Goal: Task Accomplishment & Management: Use online tool/utility

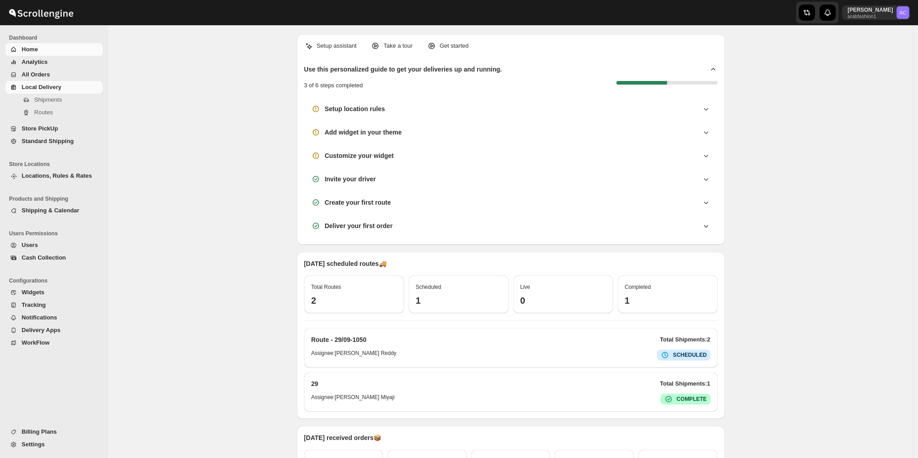
click at [47, 86] on span "Local Delivery" at bounding box center [42, 87] width 40 height 7
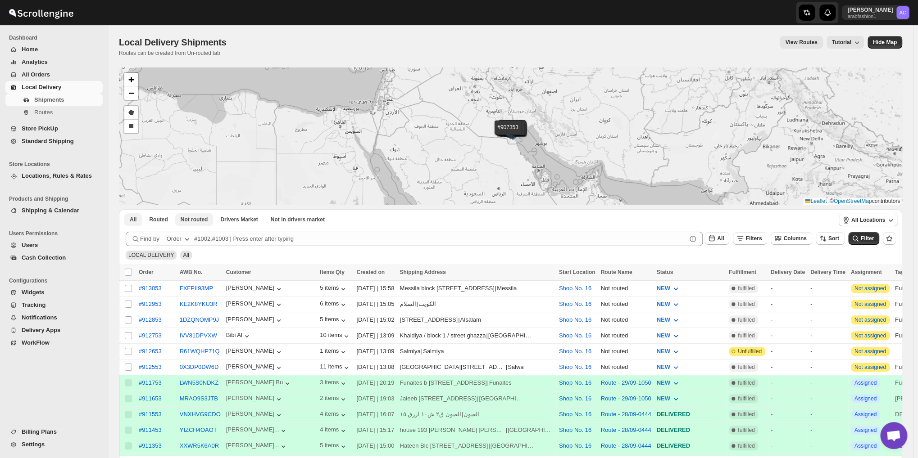
click at [198, 222] on span "Not routed" at bounding box center [194, 219] width 27 height 7
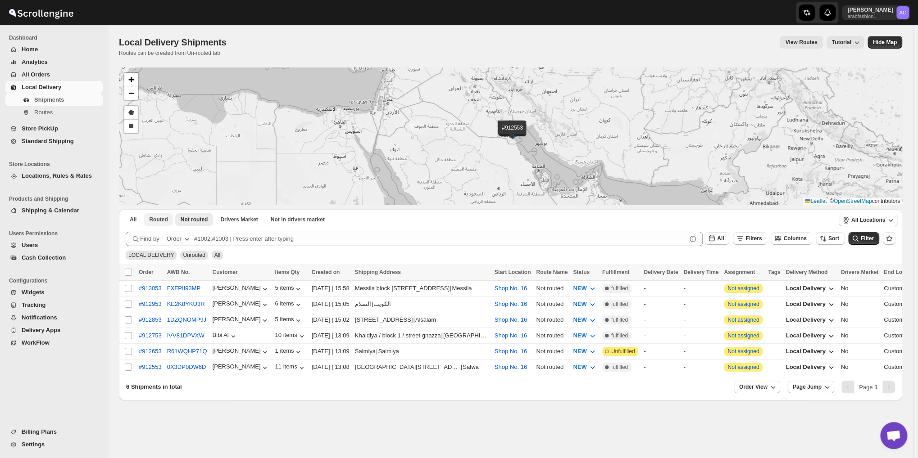
click at [158, 216] on span "Routed" at bounding box center [158, 219] width 18 height 7
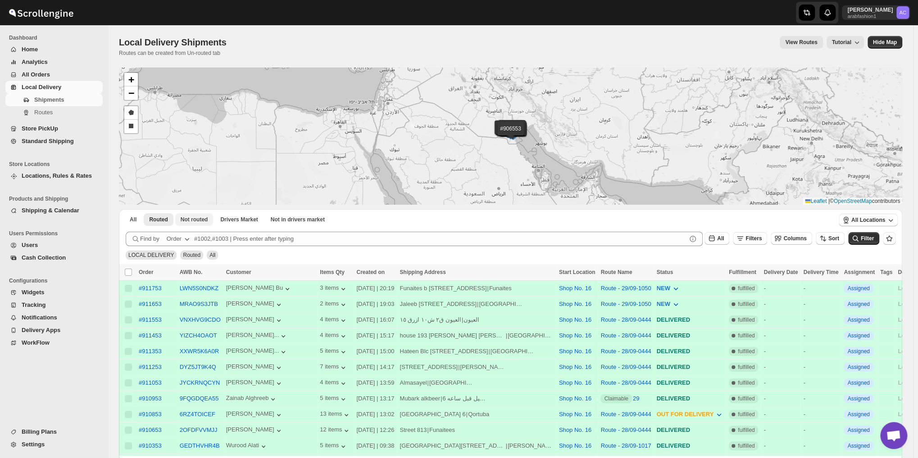
click at [187, 218] on span "Not routed" at bounding box center [194, 219] width 27 height 7
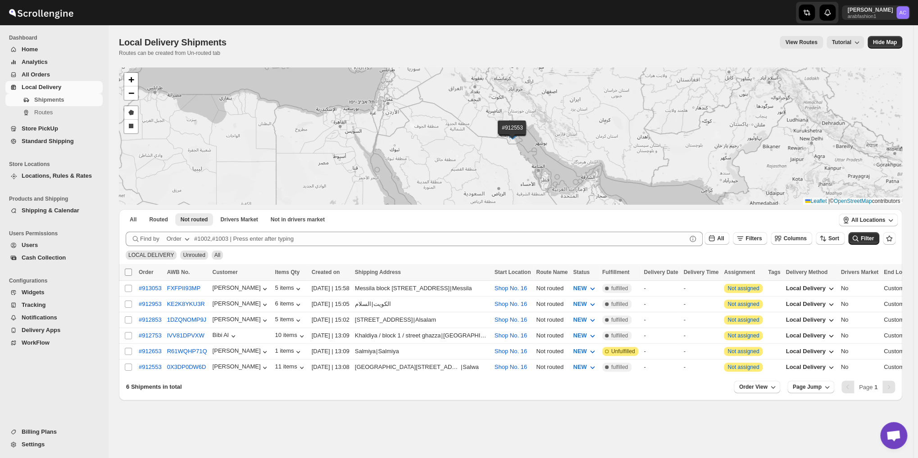
click at [130, 271] on input "Select all shipments" at bounding box center [128, 272] width 7 height 7
checkbox input "true"
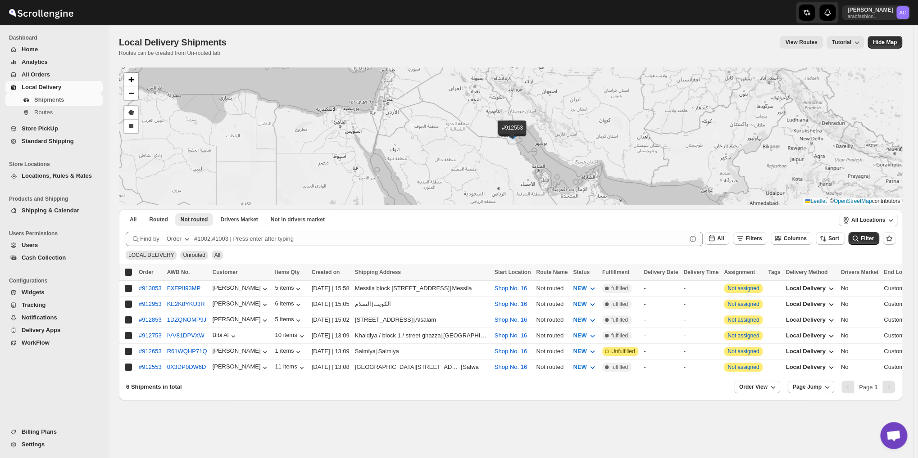
checkbox input "true"
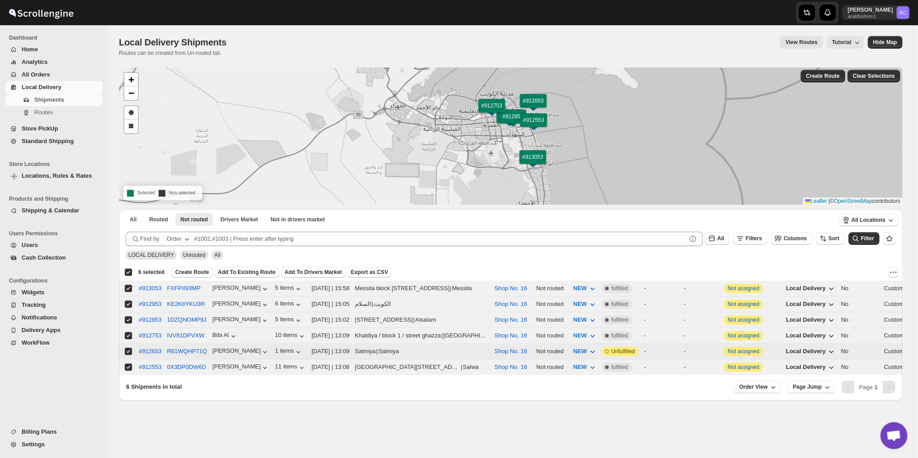
click at [127, 348] on input "Select shipment" at bounding box center [128, 351] width 7 height 7
checkbox input "false"
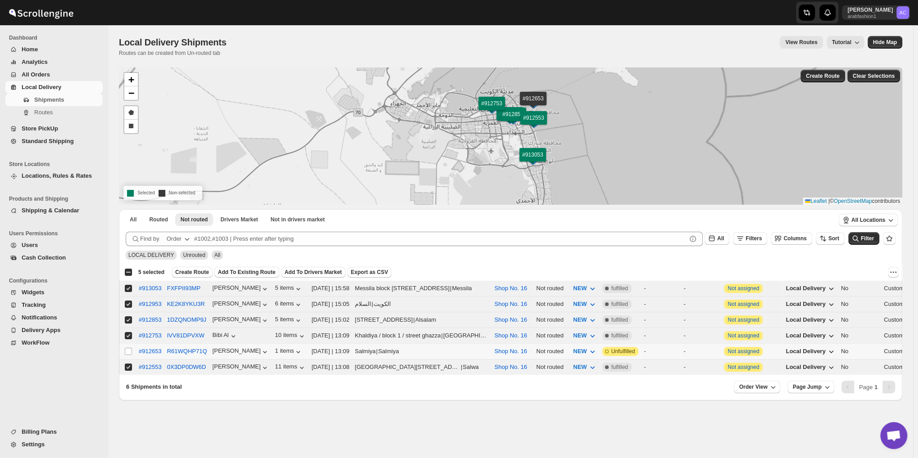
click at [340, 348] on div "[DATE] | 13:09" at bounding box center [331, 351] width 38 height 9
click at [294, 348] on icon "button" at bounding box center [298, 352] width 9 height 9
click at [296, 351] on icon "button" at bounding box center [298, 352] width 4 height 2
click at [297, 333] on icon "button" at bounding box center [301, 336] width 9 height 9
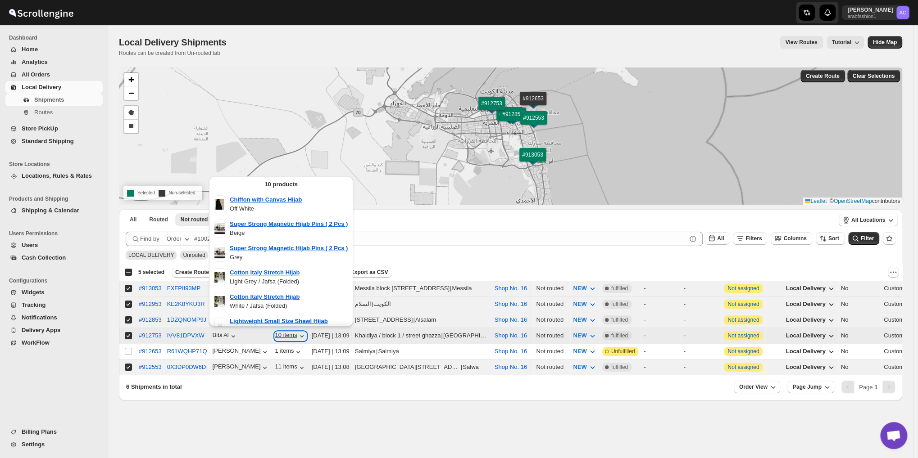
click at [297, 333] on icon "button" at bounding box center [301, 336] width 9 height 9
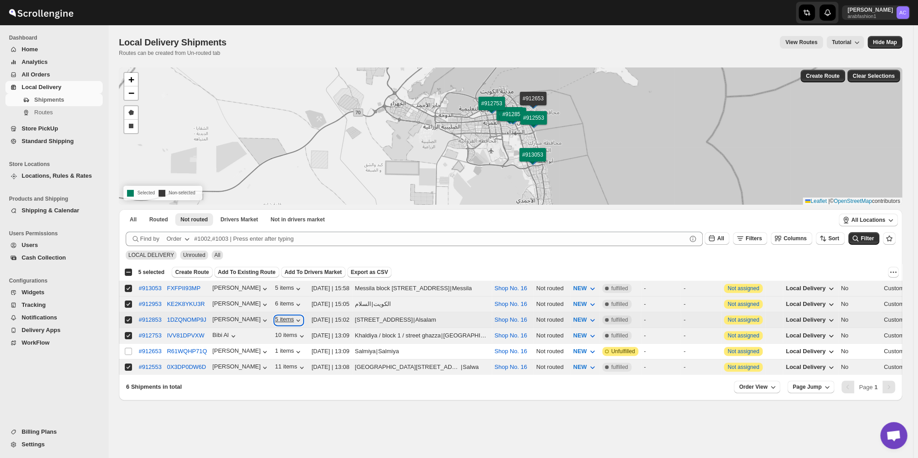
click at [294, 319] on icon "button" at bounding box center [298, 320] width 9 height 9
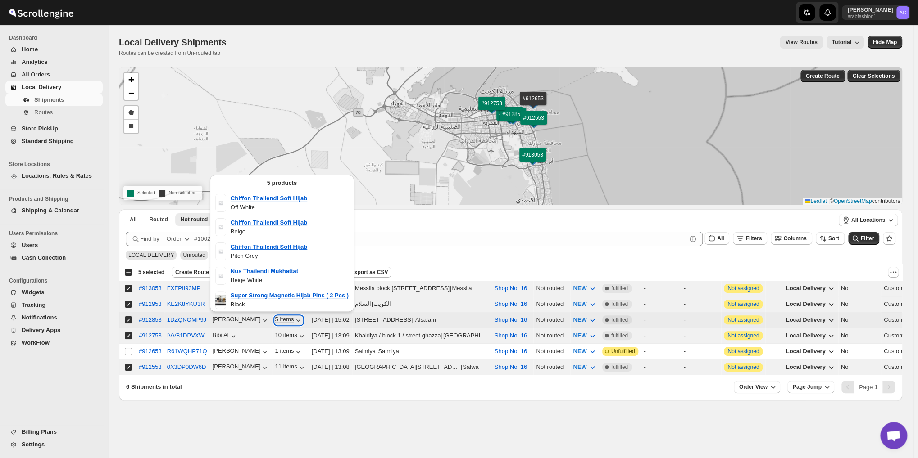
click at [294, 319] on icon "button" at bounding box center [298, 320] width 9 height 9
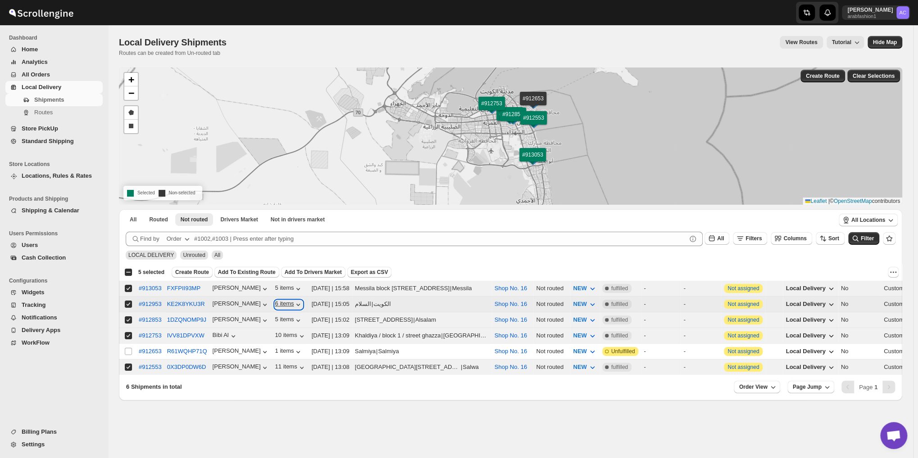
click at [294, 303] on icon "button" at bounding box center [298, 304] width 9 height 9
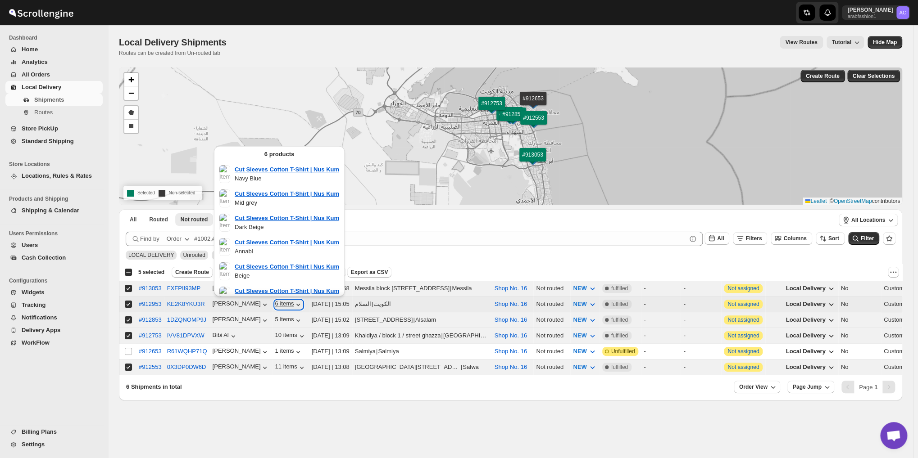
click at [294, 303] on icon "button" at bounding box center [298, 304] width 9 height 9
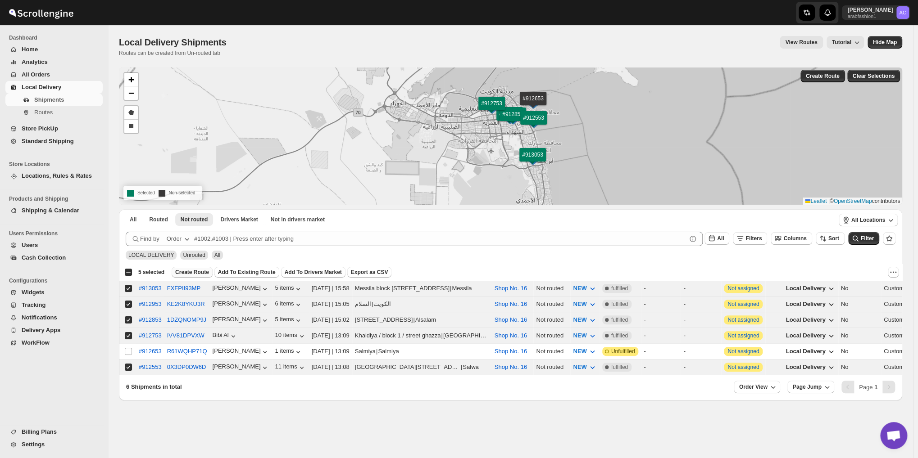
click at [187, 271] on span "Create Route" at bounding box center [192, 272] width 34 height 7
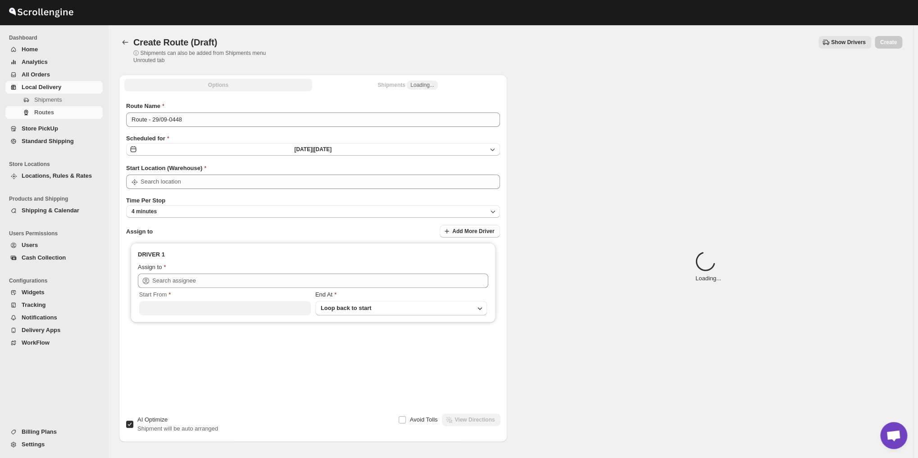
type input "Shop No. 16"
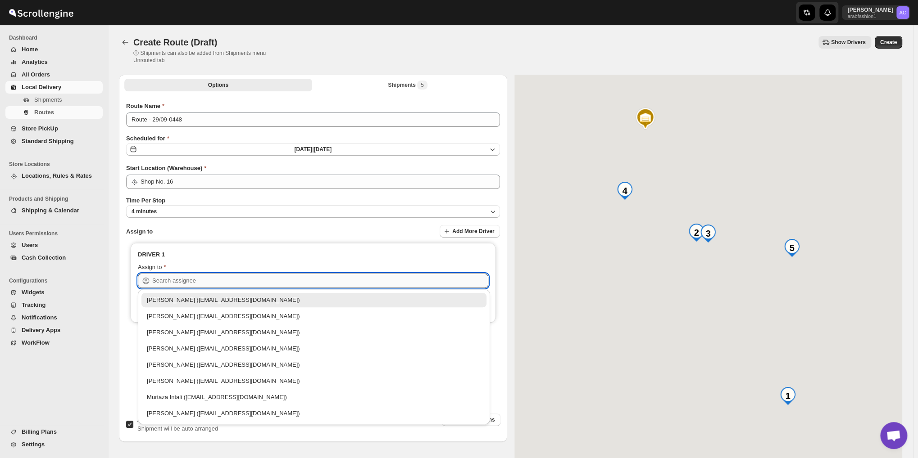
click at [229, 278] on input "text" at bounding box center [320, 281] width 336 height 14
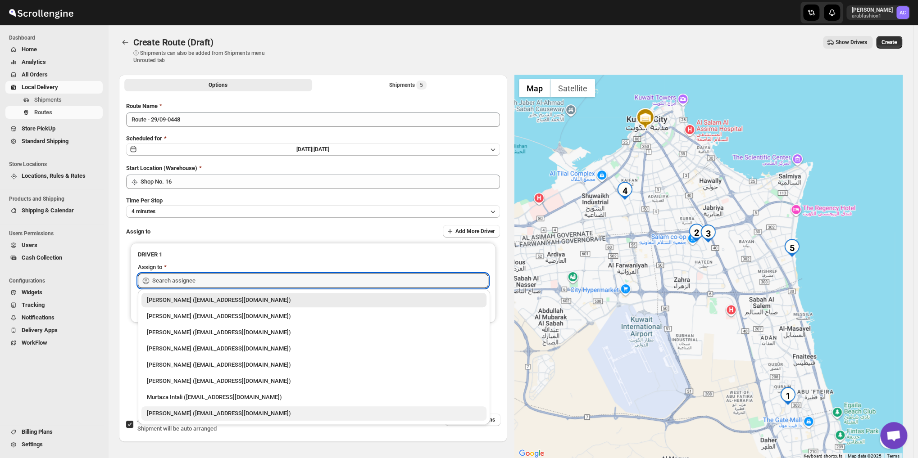
click at [242, 414] on div "[PERSON_NAME] ([EMAIL_ADDRESS][DOMAIN_NAME])" at bounding box center [314, 413] width 334 height 9
type input "[PERSON_NAME] ([EMAIL_ADDRESS][DOMAIN_NAME])"
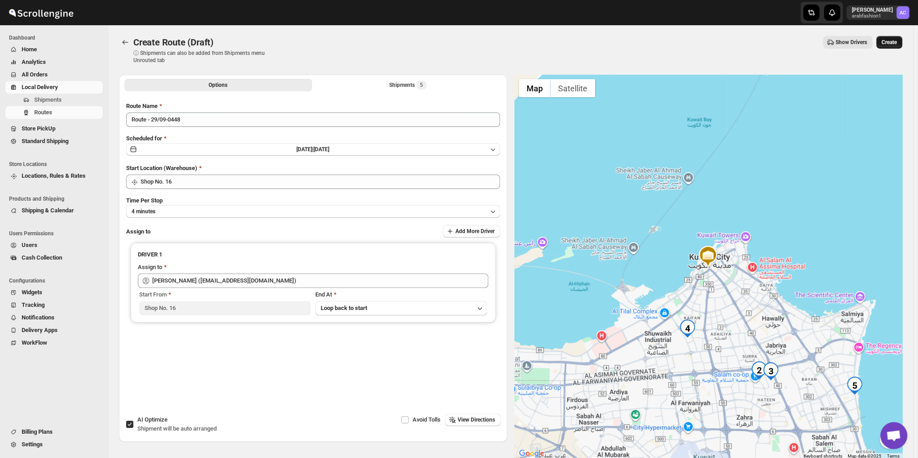
click at [896, 41] on span "Create" at bounding box center [888, 42] width 15 height 7
